Goal: Task Accomplishment & Management: Manage account settings

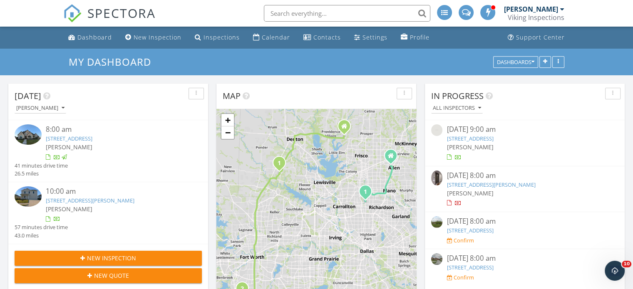
scroll to position [687, 646]
click at [70, 197] on link "4005 Arklow St, Crowley, TX 76036" at bounding box center [90, 200] width 89 height 7
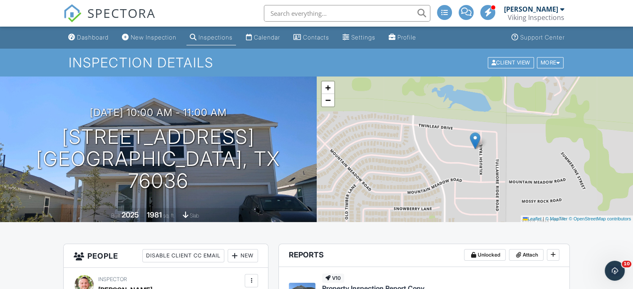
click at [630, 21] on nav "SPECTORA Jordan Hoppenjans Viking Inspections Role: Inspector Change Role Dashb…" at bounding box center [316, 13] width 633 height 27
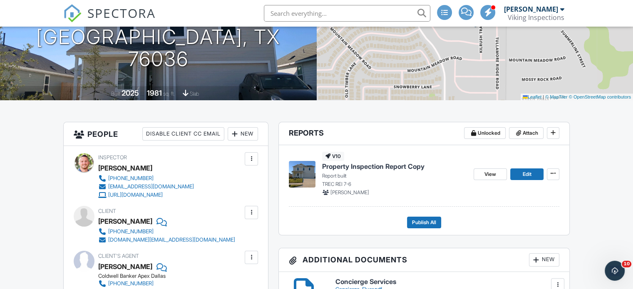
scroll to position [134, 0]
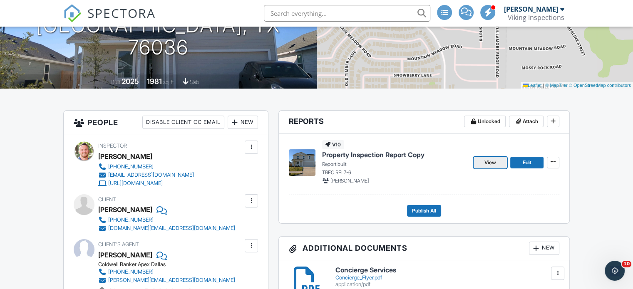
click at [488, 163] on span "View" at bounding box center [491, 163] width 12 height 8
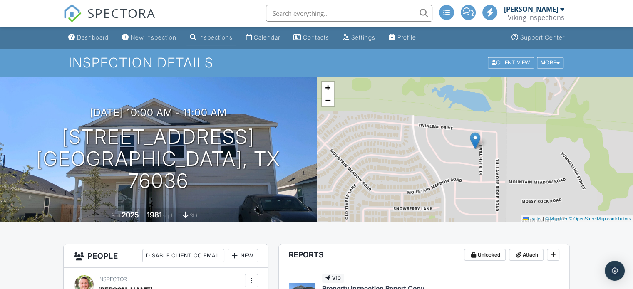
click at [216, 35] on div "Inspections" at bounding box center [216, 37] width 34 height 7
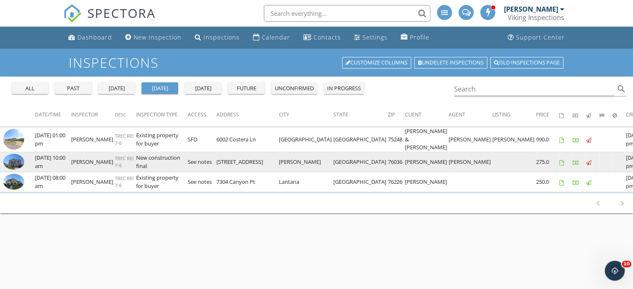
click at [16, 170] on img at bounding box center [13, 162] width 21 height 16
